Goal: Check status: Check status

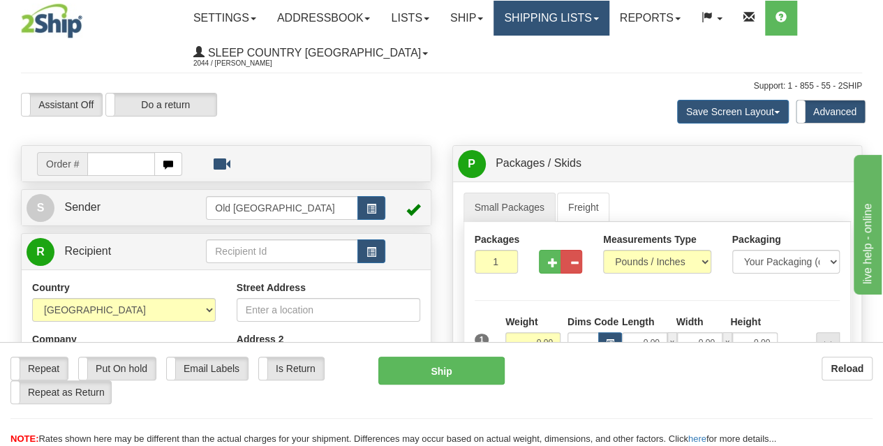
click at [560, 13] on link "Shipping lists" at bounding box center [551, 18] width 115 height 35
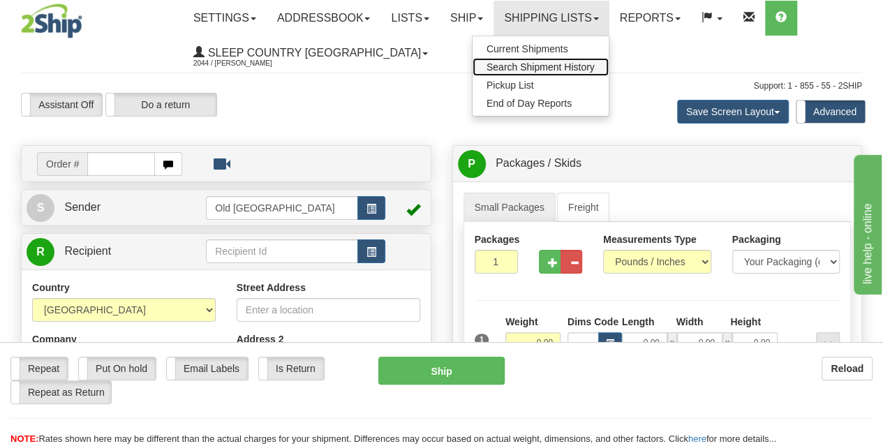
drag, startPoint x: 542, startPoint y: 67, endPoint x: 535, endPoint y: 70, distance: 8.2
click at [542, 67] on span "Search Shipment History" at bounding box center [541, 66] width 108 height 11
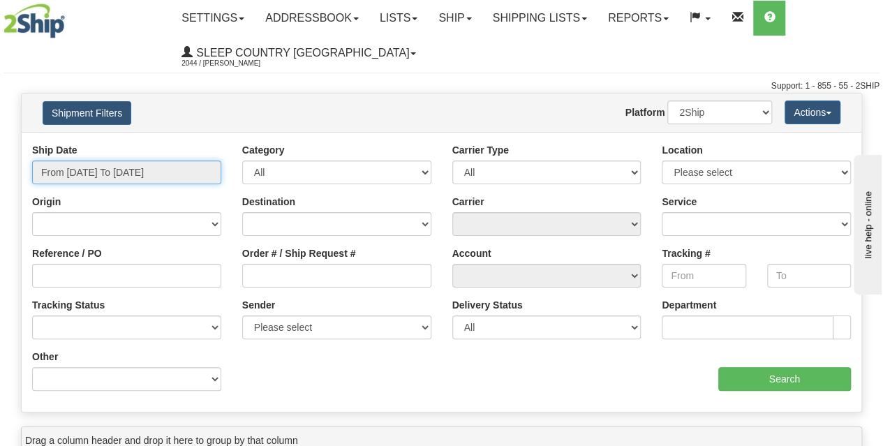
click at [119, 175] on input "From 10/05/2025 To 10/06/2025" at bounding box center [126, 173] width 189 height 24
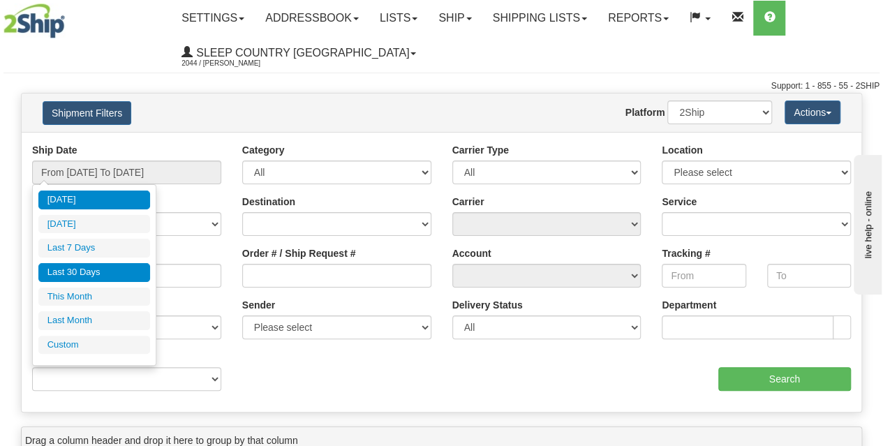
click at [78, 269] on li "Last 30 Days" at bounding box center [94, 272] width 112 height 19
type input "From 09/07/2025 To 10/06/2025"
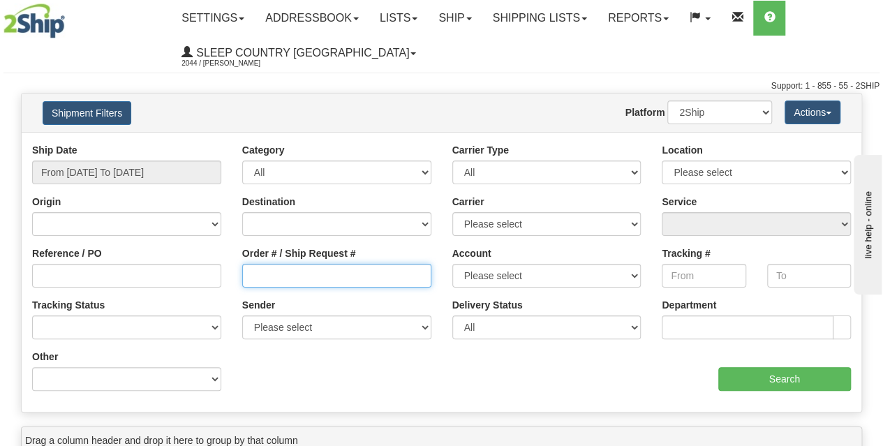
click at [267, 279] on input "Order # / Ship Request #" at bounding box center [336, 276] width 189 height 24
paste input "9008I142041"
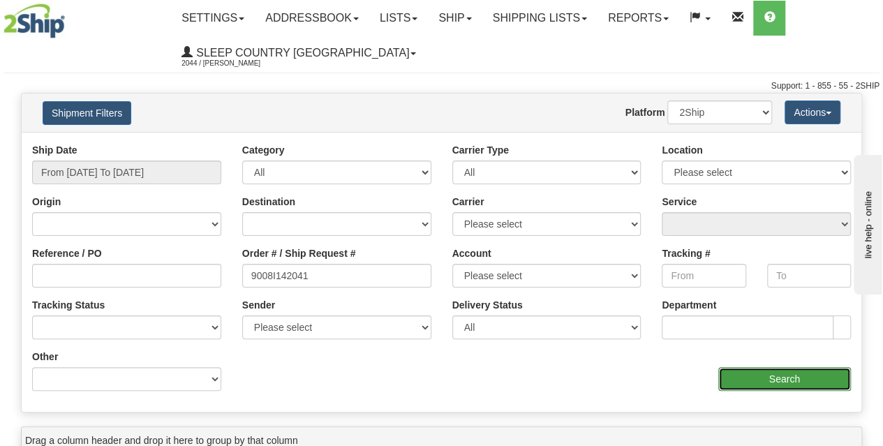
click at [755, 377] on input "Search" at bounding box center [784, 379] width 133 height 24
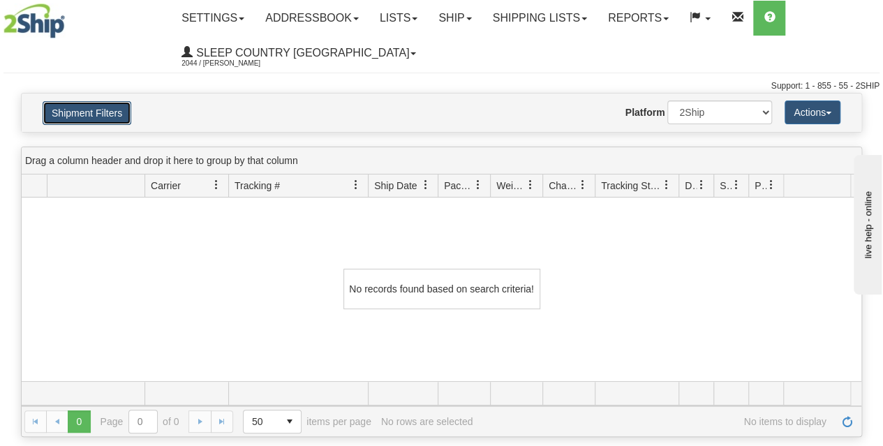
click at [108, 112] on button "Shipment Filters" at bounding box center [87, 113] width 89 height 24
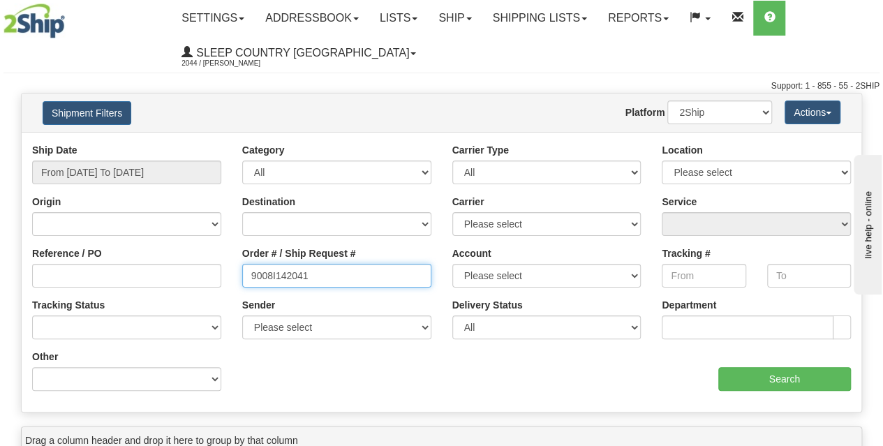
click at [250, 279] on input "9008I142041" at bounding box center [336, 276] width 189 height 24
type input "9008I142041"
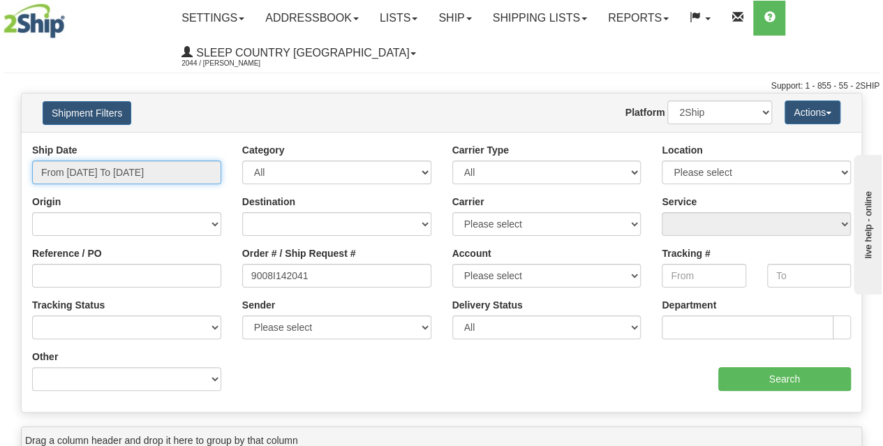
click at [133, 170] on input "From 09/07/2025 To 10/06/2025" at bounding box center [126, 173] width 189 height 24
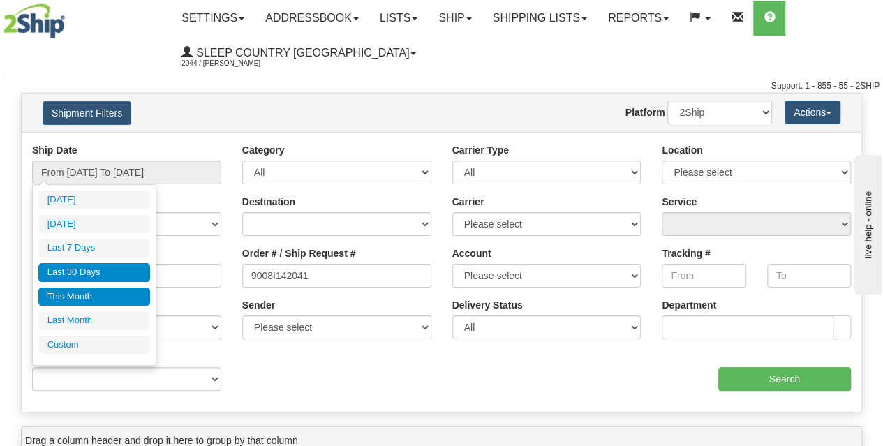
click at [88, 292] on li "This Month" at bounding box center [94, 297] width 112 height 19
type input "From 10/01/2025 To 10/31/2025"
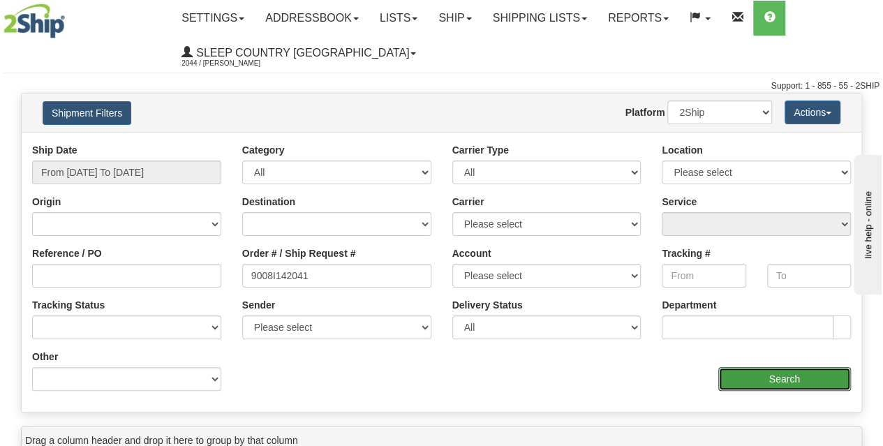
drag, startPoint x: 773, startPoint y: 383, endPoint x: 755, endPoint y: 380, distance: 17.7
click at [773, 382] on input "Search" at bounding box center [784, 379] width 133 height 24
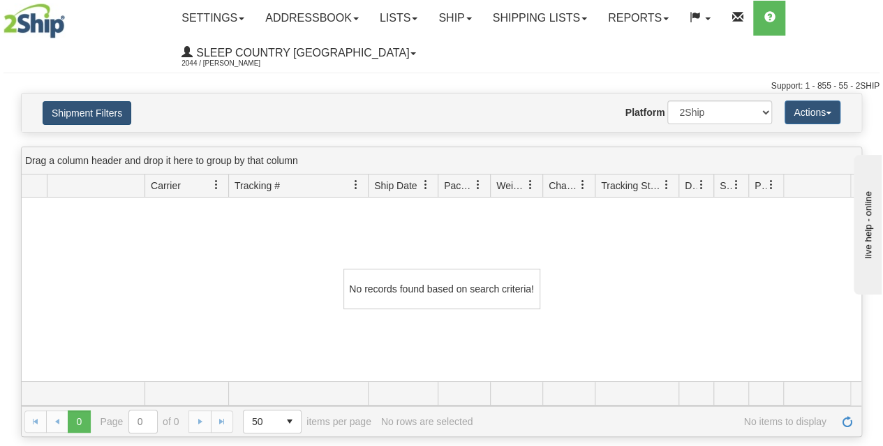
click at [95, 101] on h4 "Shipment Filters" at bounding box center [100, 113] width 137 height 24
click at [100, 111] on button "Shipment Filters" at bounding box center [87, 113] width 89 height 24
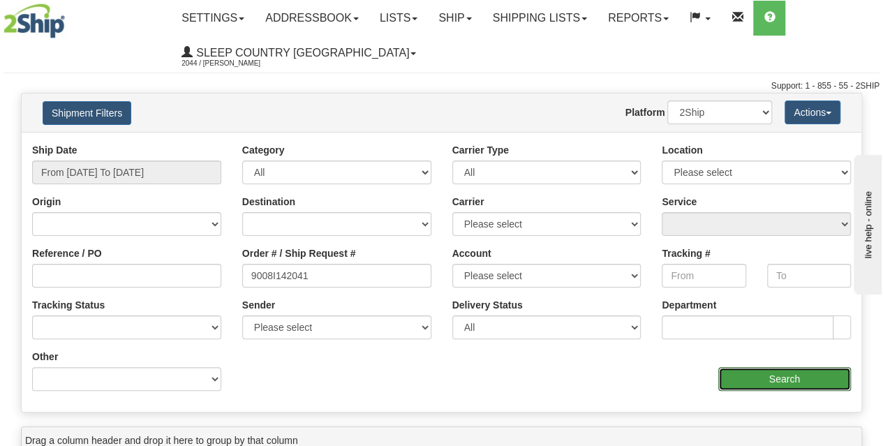
drag, startPoint x: 780, startPoint y: 380, endPoint x: 744, endPoint y: 380, distance: 35.6
click at [775, 378] on input "Search" at bounding box center [784, 379] width 133 height 24
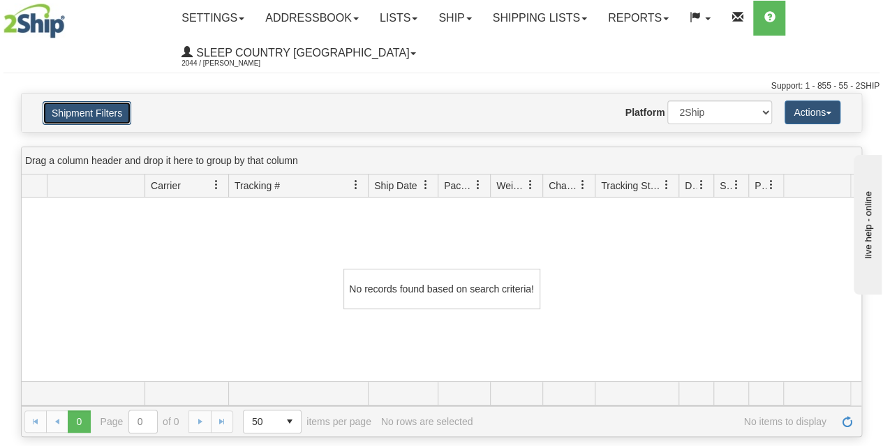
click at [117, 113] on button "Shipment Filters" at bounding box center [87, 113] width 89 height 24
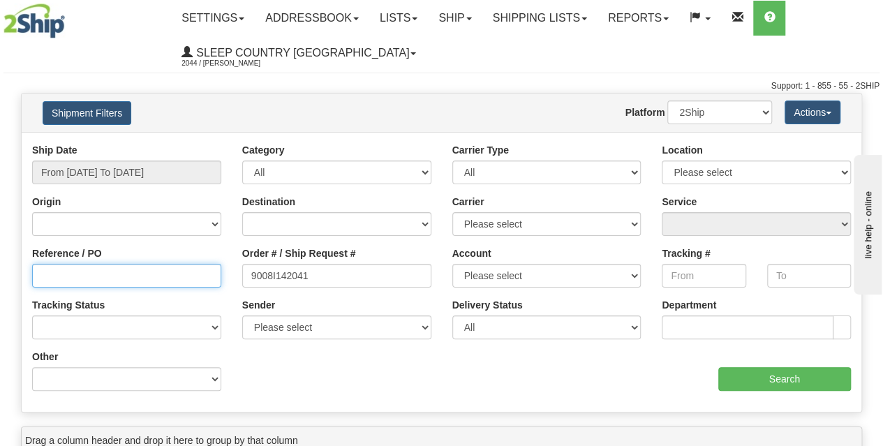
click at [54, 279] on input "Reference / PO" at bounding box center [126, 276] width 189 height 24
type input "1042069"
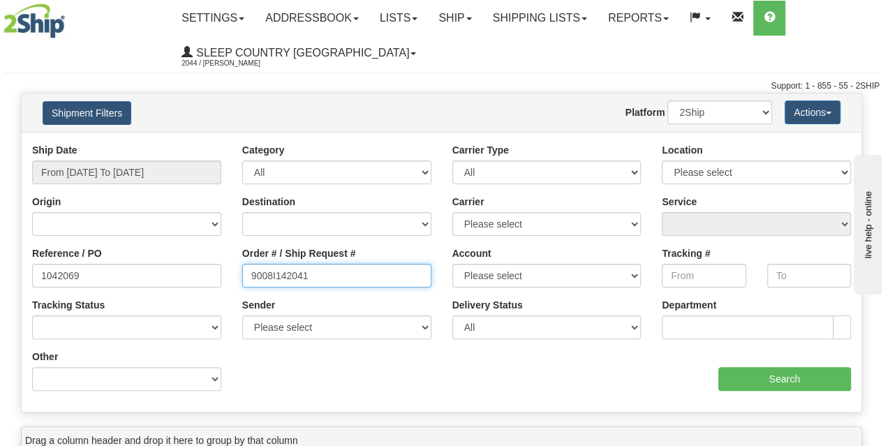
drag, startPoint x: 334, startPoint y: 275, endPoint x: 114, endPoint y: 286, distance: 220.2
click at [114, 143] on div "Reference / PO 1042069 Order # / Ship Request # 9008I142041 Account Please sele…" at bounding box center [442, 143] width 840 height 0
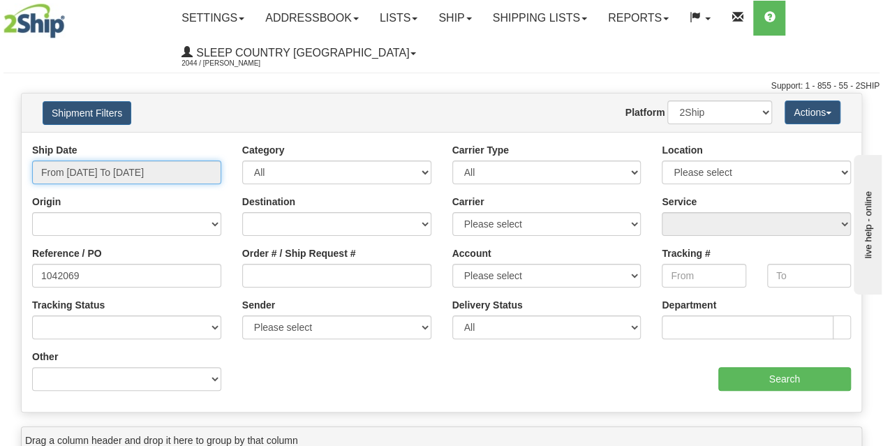
click at [97, 173] on input "From 10/01/2025 To 10/31/2025" at bounding box center [126, 173] width 189 height 24
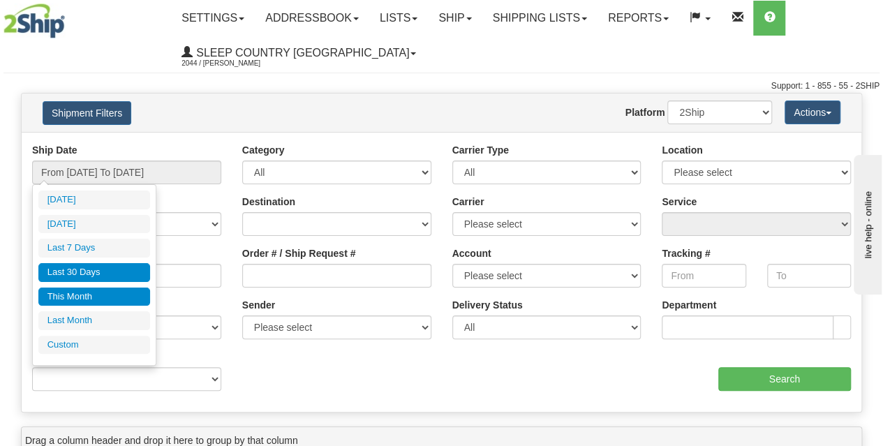
click at [74, 271] on li "Last 30 Days" at bounding box center [94, 272] width 112 height 19
type input "From 09/07/2025 To 10/06/2025"
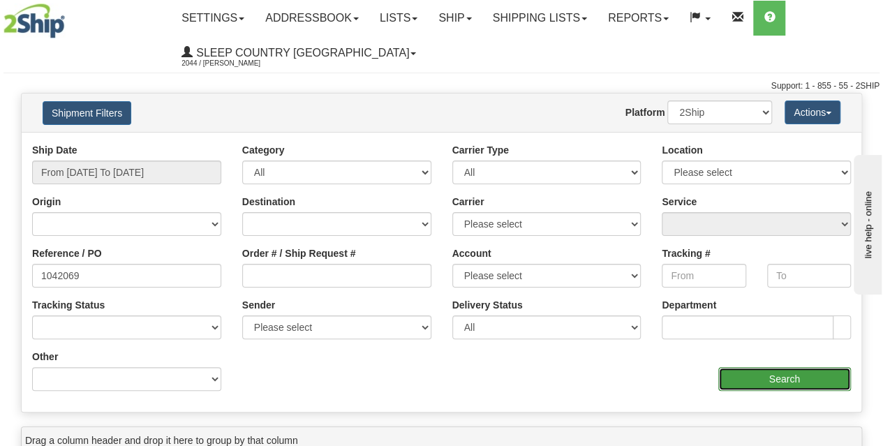
click at [750, 379] on input "Search" at bounding box center [784, 379] width 133 height 24
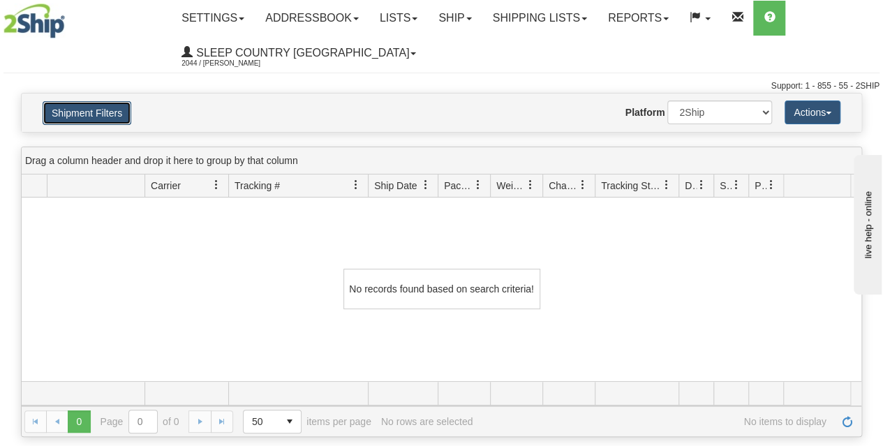
click at [103, 117] on button "Shipment Filters" at bounding box center [87, 113] width 89 height 24
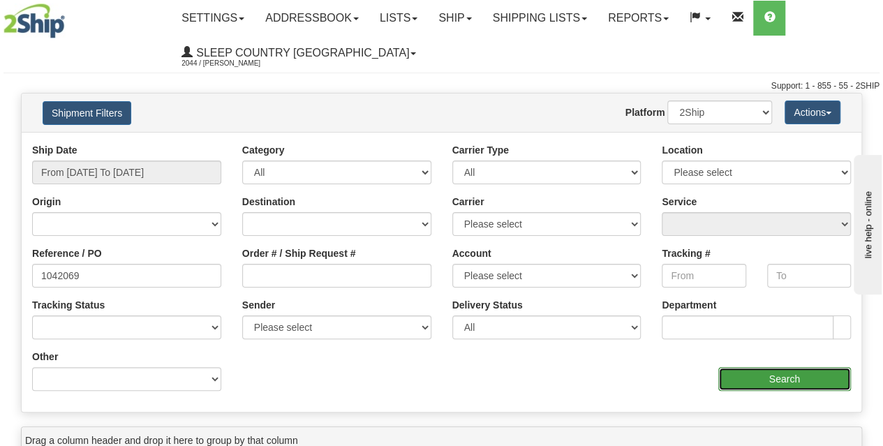
click at [732, 376] on input "Search" at bounding box center [784, 379] width 133 height 24
